Goal: Information Seeking & Learning: Learn about a topic

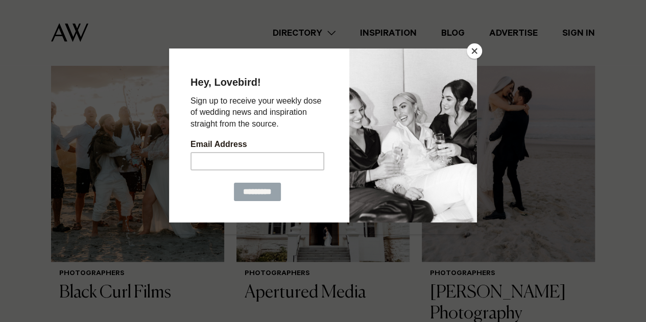
scroll to position [398, 0]
click at [474, 46] on button "Close" at bounding box center [474, 50] width 15 height 15
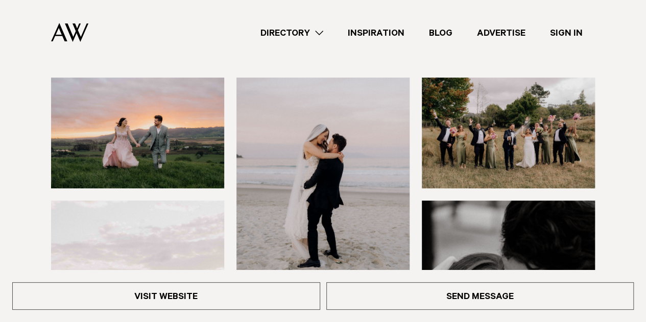
scroll to position [143, 0]
click at [455, 137] on img at bounding box center [508, 133] width 173 height 111
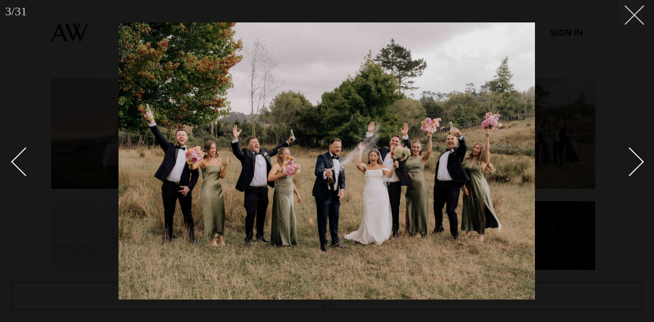
click at [628, 15] on icon at bounding box center [630, 11] width 12 height 12
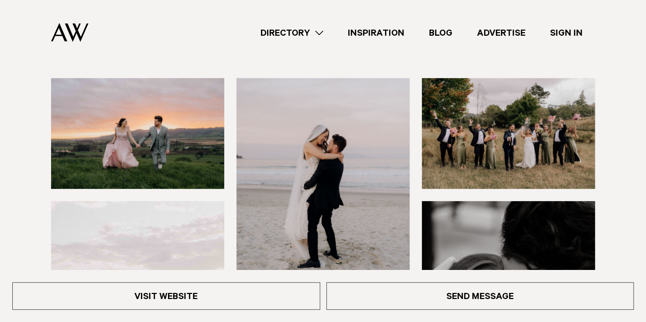
click at [136, 148] on img at bounding box center [137, 133] width 173 height 111
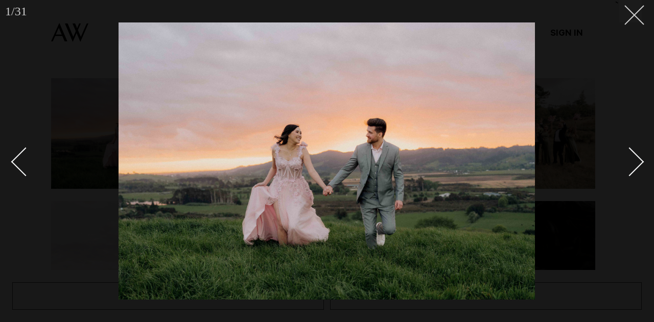
click at [638, 22] on button at bounding box center [630, 11] width 22 height 22
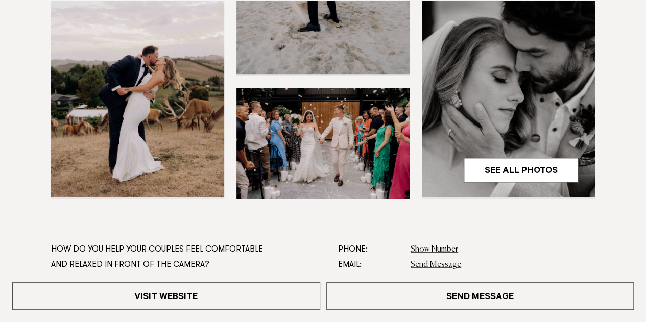
scroll to position [380, 0]
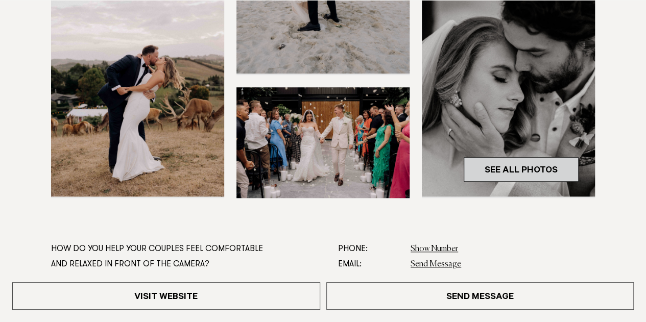
click at [550, 168] on link "See All Photos" at bounding box center [521, 169] width 115 height 25
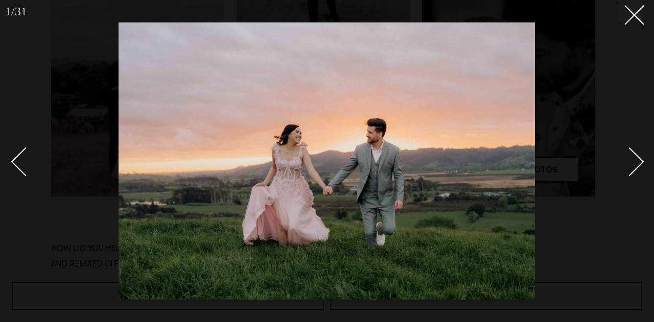
click at [623, 161] on div "Next slide" at bounding box center [629, 161] width 29 height 29
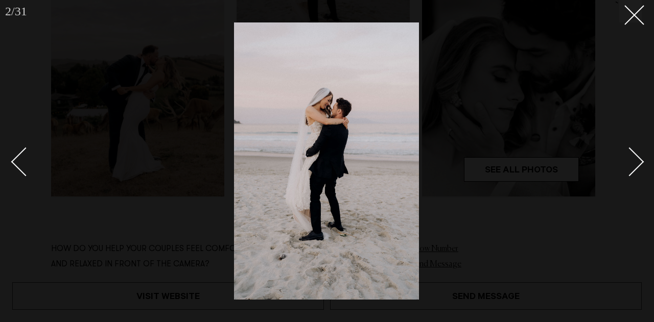
click at [623, 161] on div "Next slide" at bounding box center [629, 161] width 29 height 29
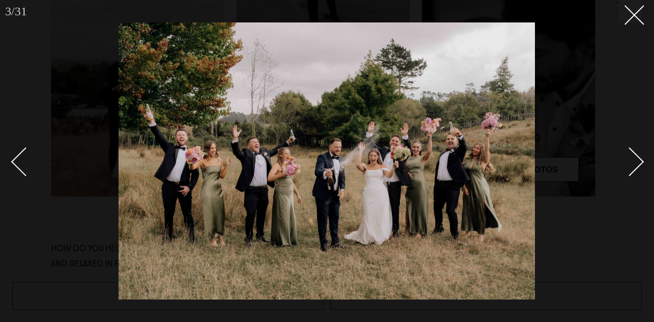
click at [623, 161] on div "Next slide" at bounding box center [629, 161] width 29 height 29
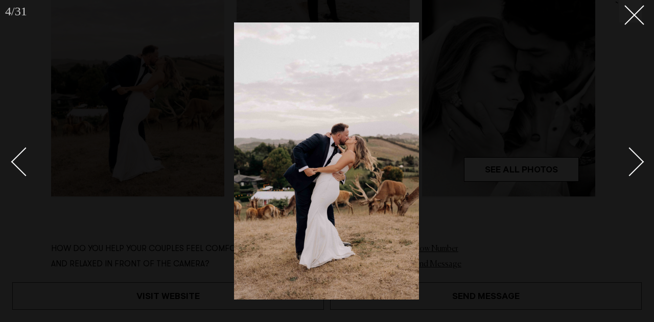
click at [623, 161] on div "Next slide" at bounding box center [629, 161] width 29 height 29
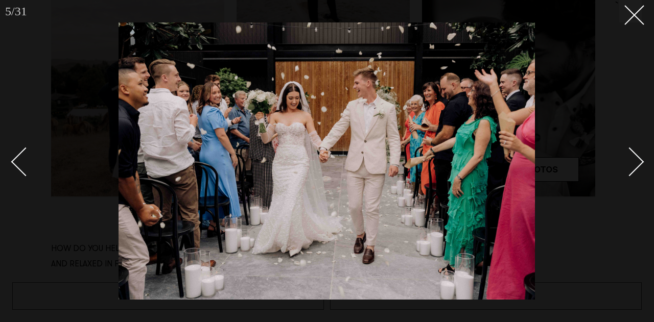
click at [623, 161] on div "Next slide" at bounding box center [629, 161] width 29 height 29
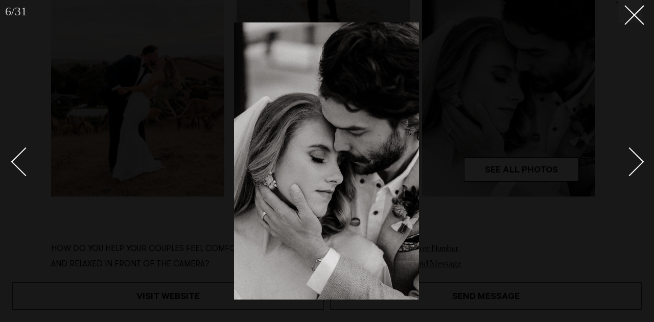
click at [623, 161] on div "Next slide" at bounding box center [629, 161] width 29 height 29
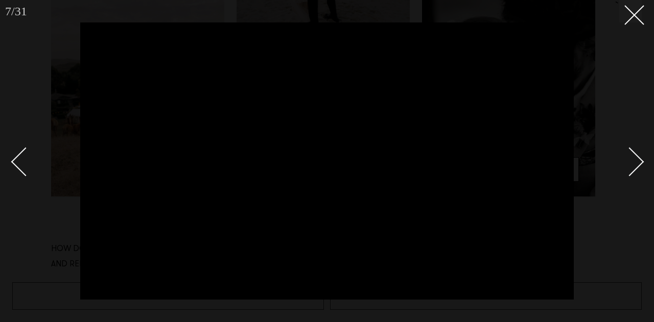
click at [628, 155] on div "Next slide" at bounding box center [629, 161] width 29 height 29
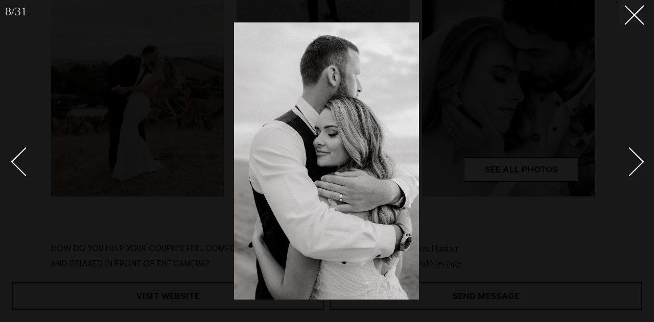
click at [628, 155] on div "Next slide" at bounding box center [629, 161] width 29 height 29
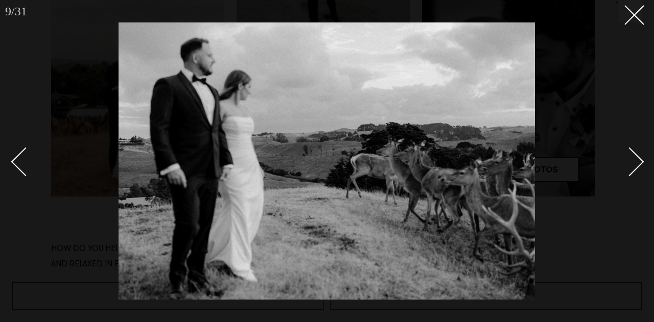
click at [628, 155] on div "Next slide" at bounding box center [629, 161] width 29 height 29
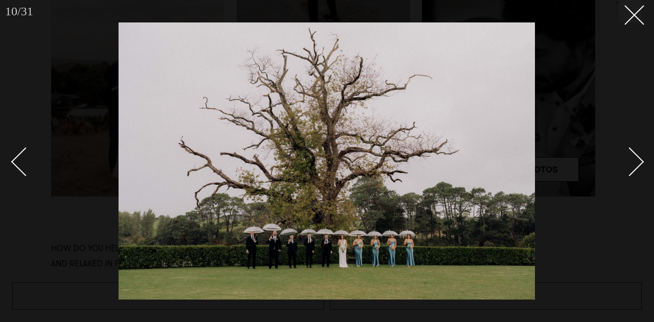
click at [628, 155] on div "Next slide" at bounding box center [629, 161] width 29 height 29
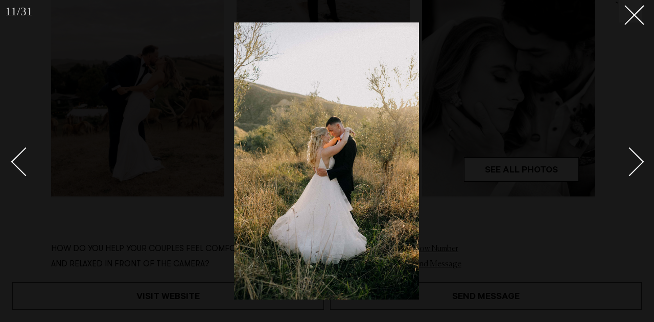
click at [628, 155] on div "Next slide" at bounding box center [629, 161] width 29 height 29
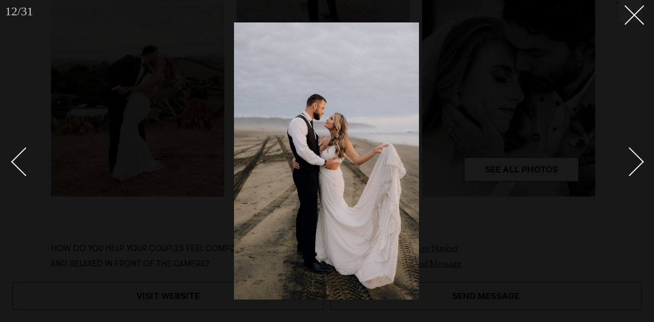
click at [628, 155] on div "Next slide" at bounding box center [629, 161] width 29 height 29
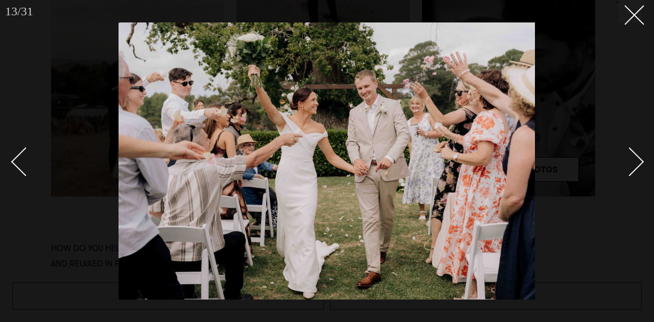
click at [628, 155] on div "Next slide" at bounding box center [629, 161] width 29 height 29
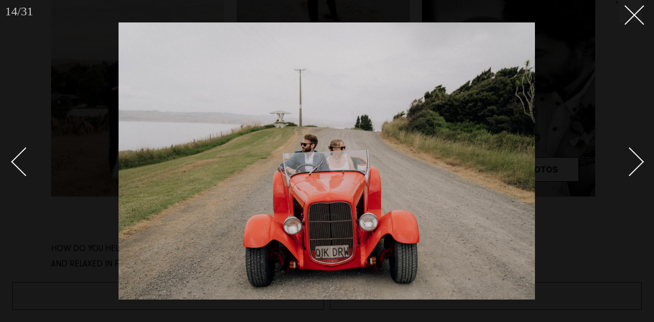
click at [628, 155] on div "Next slide" at bounding box center [629, 161] width 29 height 29
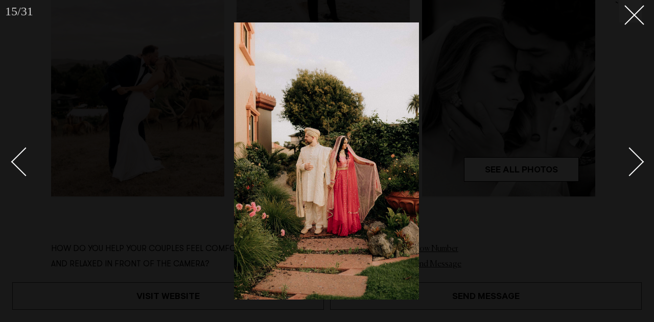
click at [628, 155] on div "Next slide" at bounding box center [629, 161] width 29 height 29
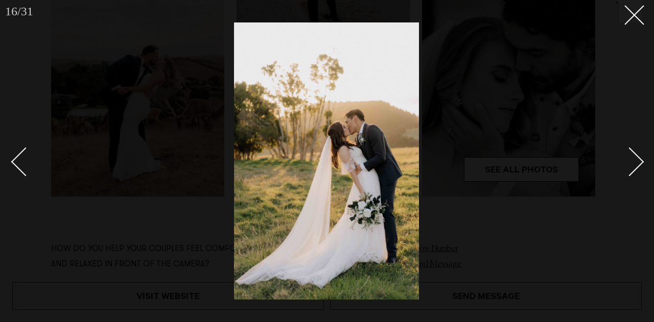
click at [628, 155] on div "Next slide" at bounding box center [629, 161] width 29 height 29
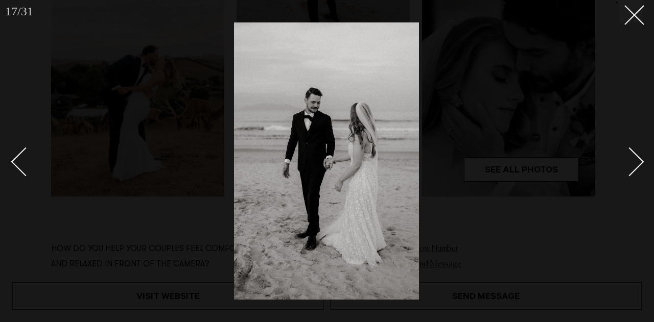
click at [628, 155] on div "Next slide" at bounding box center [629, 161] width 29 height 29
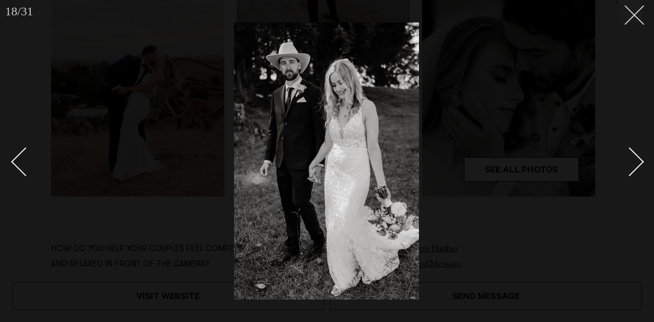
click at [628, 14] on icon at bounding box center [630, 11] width 12 height 12
